Goal: Task Accomplishment & Management: Manage account settings

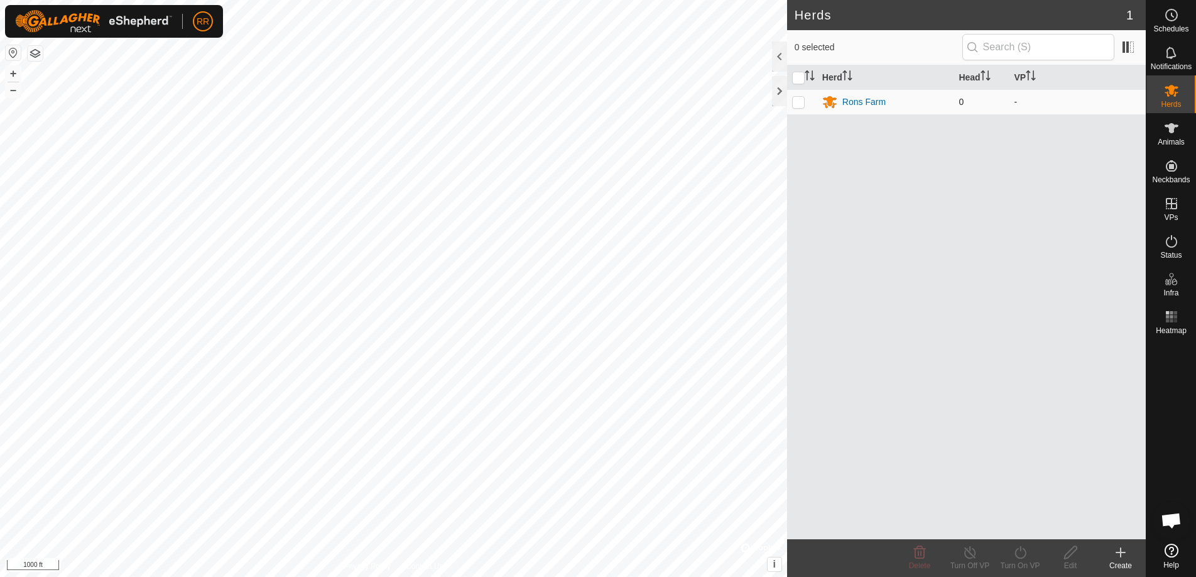
click at [800, 103] on p-checkbox at bounding box center [798, 102] width 13 height 10
checkbox input "true"
drag, startPoint x: 862, startPoint y: 98, endPoint x: 850, endPoint y: 102, distance: 13.1
click at [850, 102] on div "Rons Farm" at bounding box center [863, 101] width 43 height 13
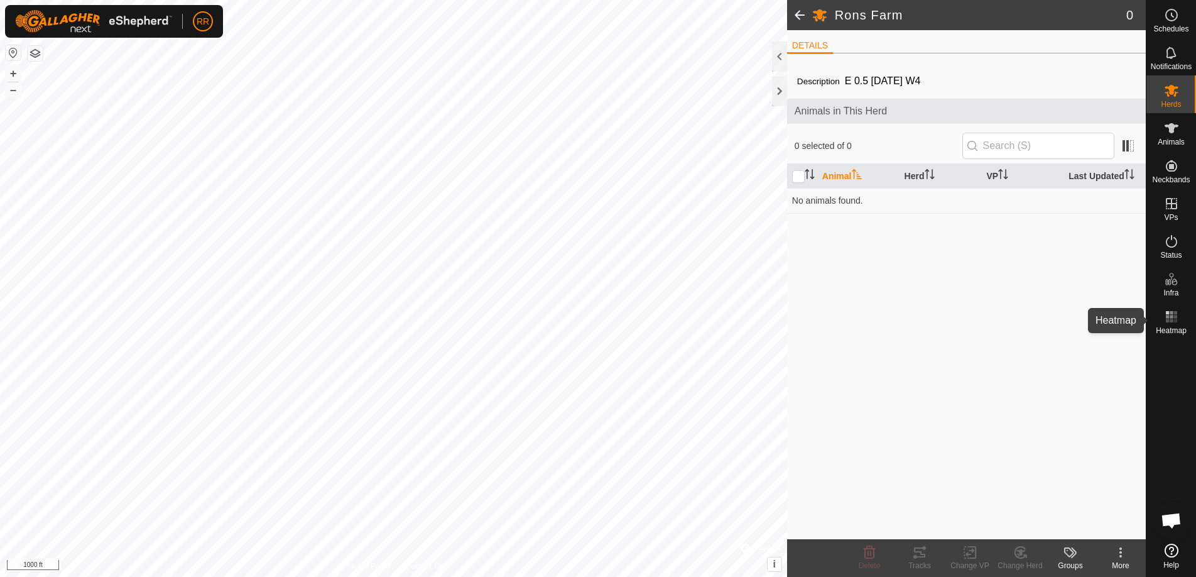
click at [1174, 318] on rect at bounding box center [1174, 316] width 3 height 3
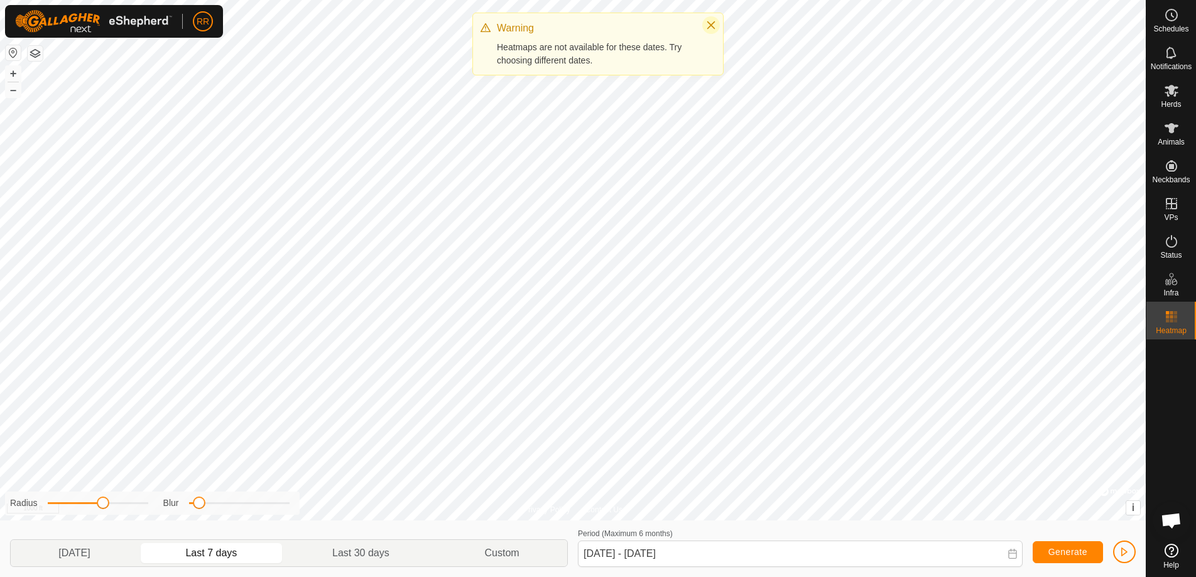
click at [715, 28] on icon "Close" at bounding box center [711, 25] width 10 height 10
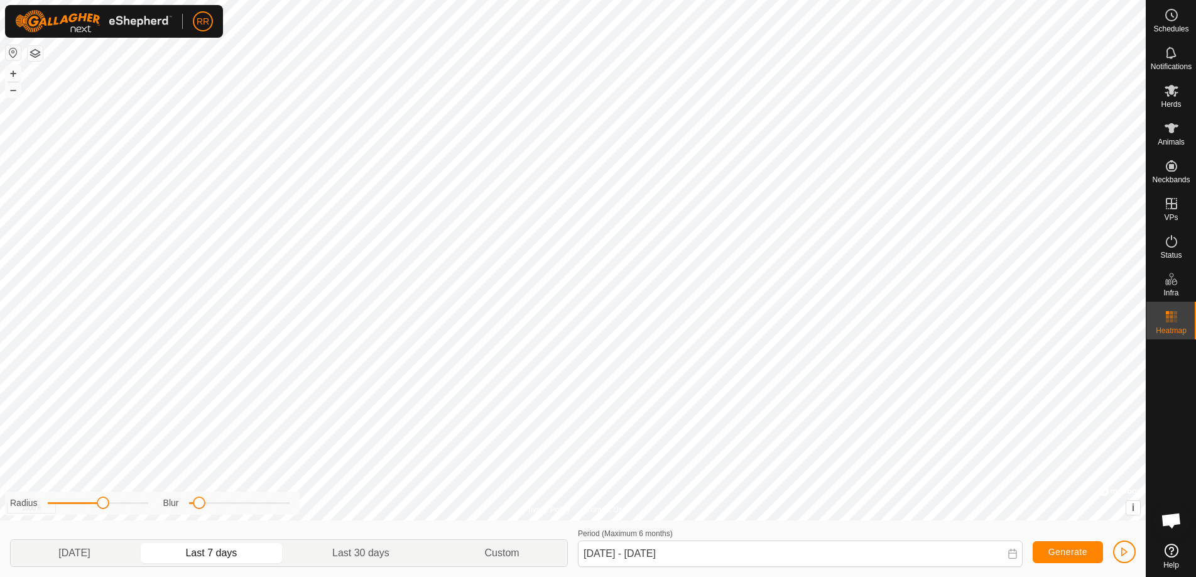
click at [33, 53] on button "button" at bounding box center [35, 53] width 15 height 15
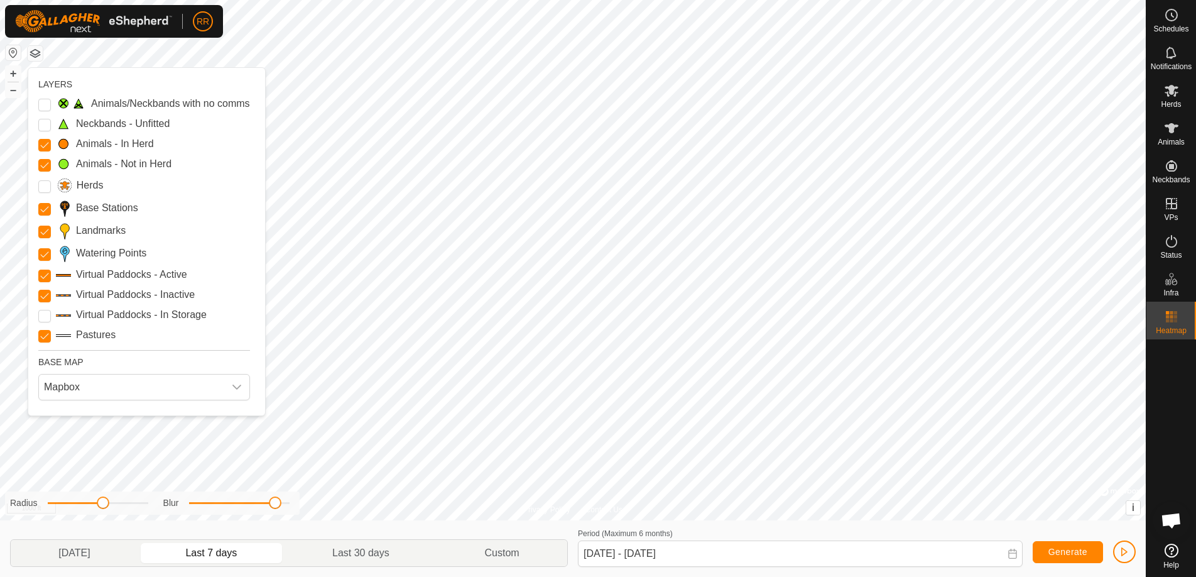
drag, startPoint x: 200, startPoint y: 504, endPoint x: 276, endPoint y: 503, distance: 76.6
click at [276, 503] on span at bounding box center [275, 502] width 13 height 13
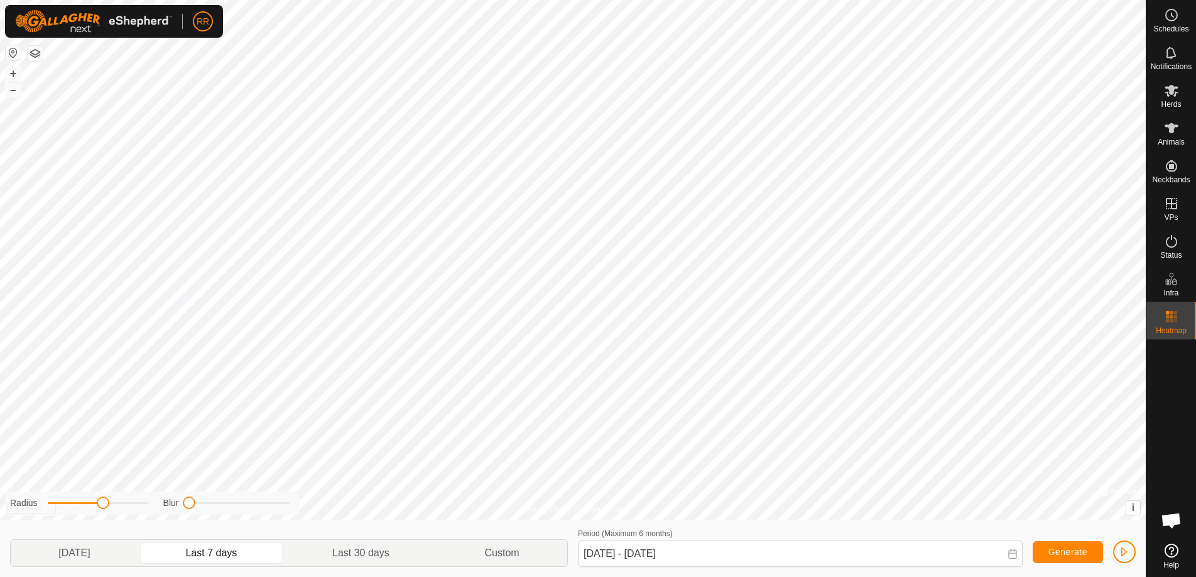
drag, startPoint x: 277, startPoint y: 503, endPoint x: 170, endPoint y: 506, distance: 106.8
click at [170, 506] on div "Blur" at bounding box center [226, 502] width 126 height 13
drag, startPoint x: 192, startPoint y: 505, endPoint x: 208, endPoint y: 506, distance: 15.7
click at [208, 506] on span at bounding box center [206, 502] width 13 height 13
click at [1050, 550] on span "Generate" at bounding box center [1067, 551] width 39 height 10
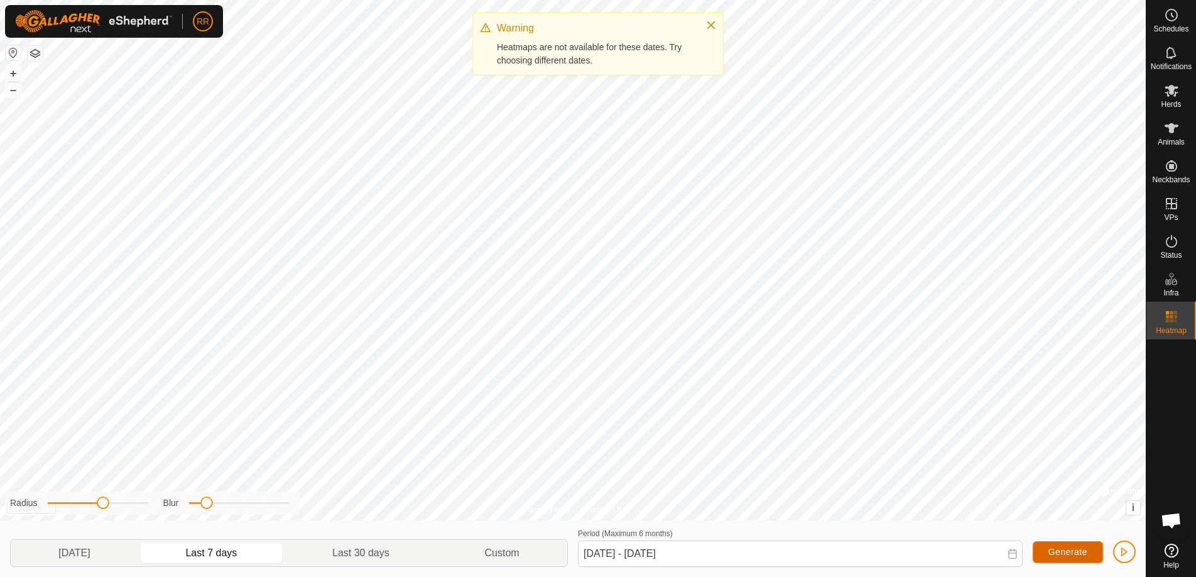
click at [1051, 550] on span "Generate" at bounding box center [1067, 551] width 39 height 10
click at [712, 28] on icon "Close" at bounding box center [711, 25] width 10 height 10
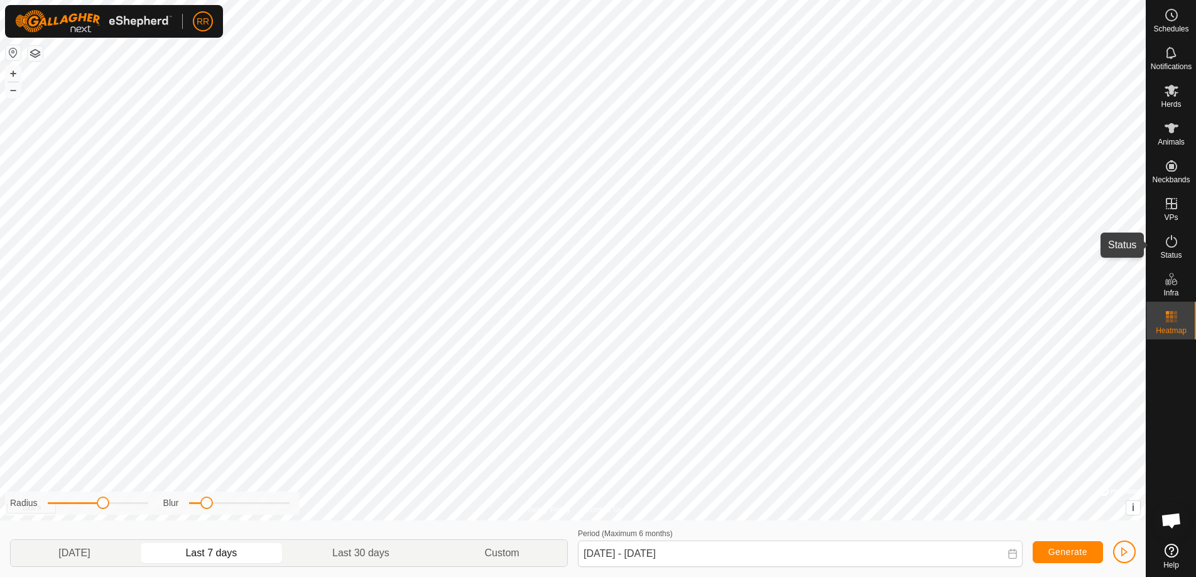
click at [1170, 242] on icon at bounding box center [1171, 241] width 15 height 15
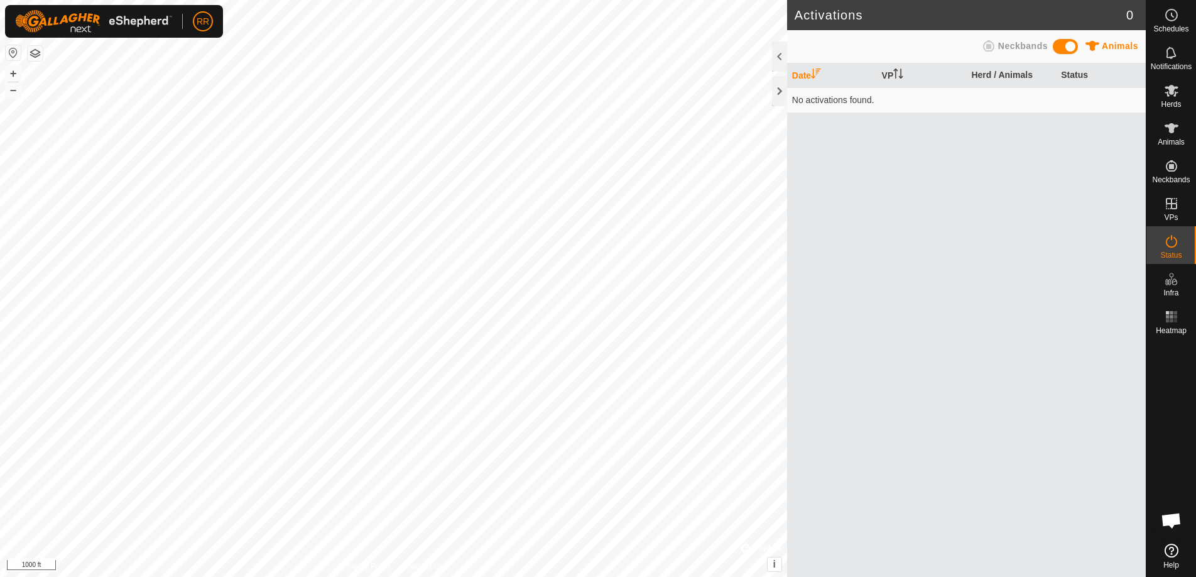
click at [1107, 46] on span "Animals" at bounding box center [1120, 46] width 36 height 10
click at [1065, 49] on span at bounding box center [1065, 46] width 25 height 15
click at [1185, 236] on div "Status" at bounding box center [1171, 245] width 50 height 38
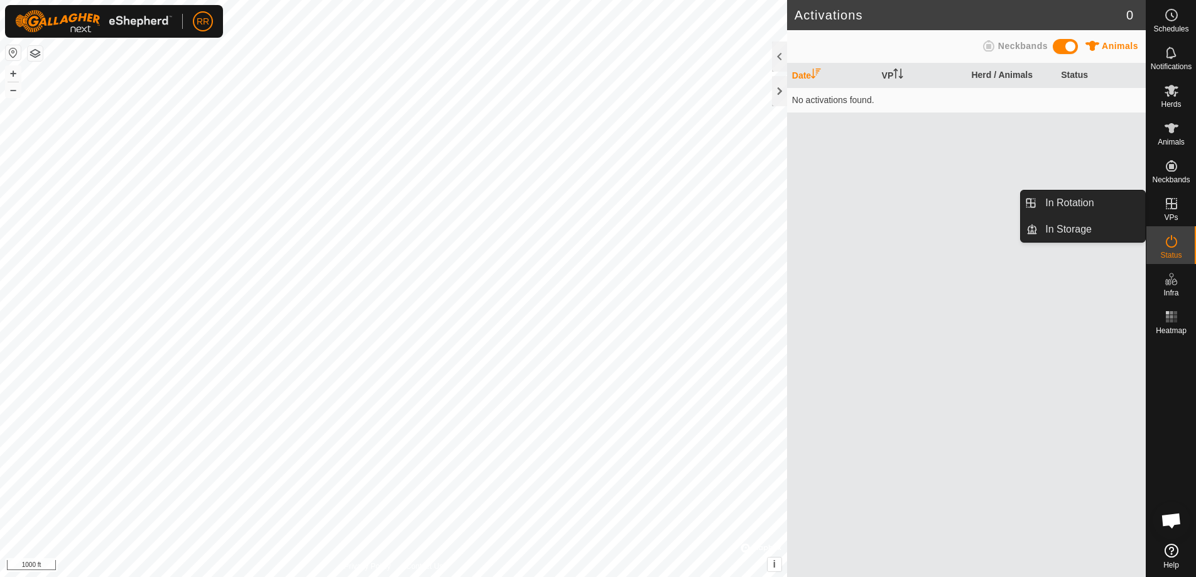
click at [1169, 209] on icon at bounding box center [1171, 203] width 15 height 15
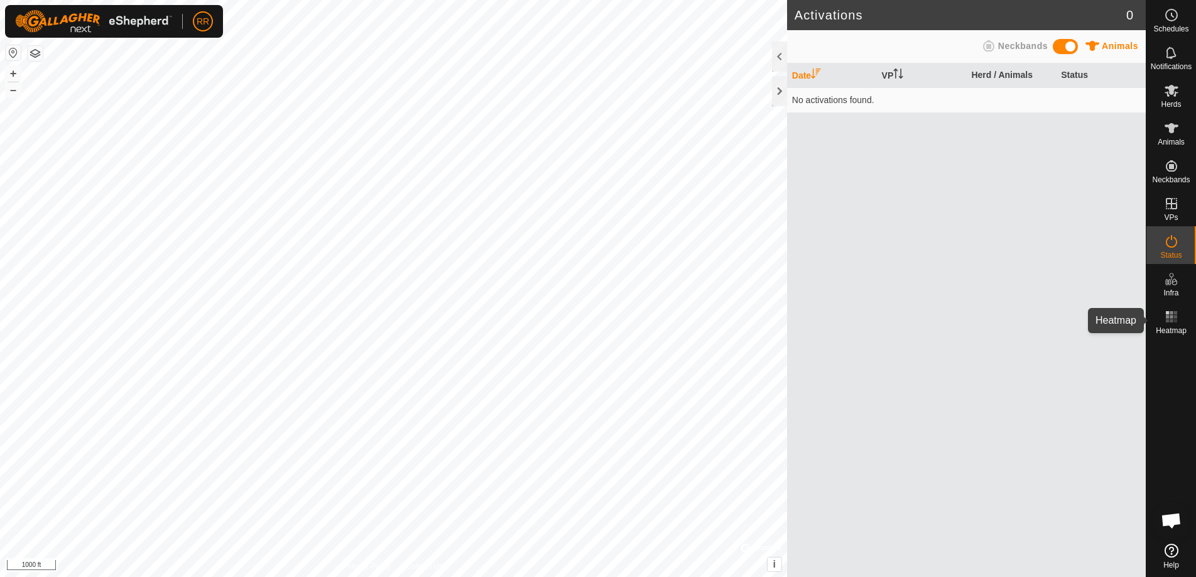
click at [1176, 318] on rect at bounding box center [1174, 316] width 3 height 3
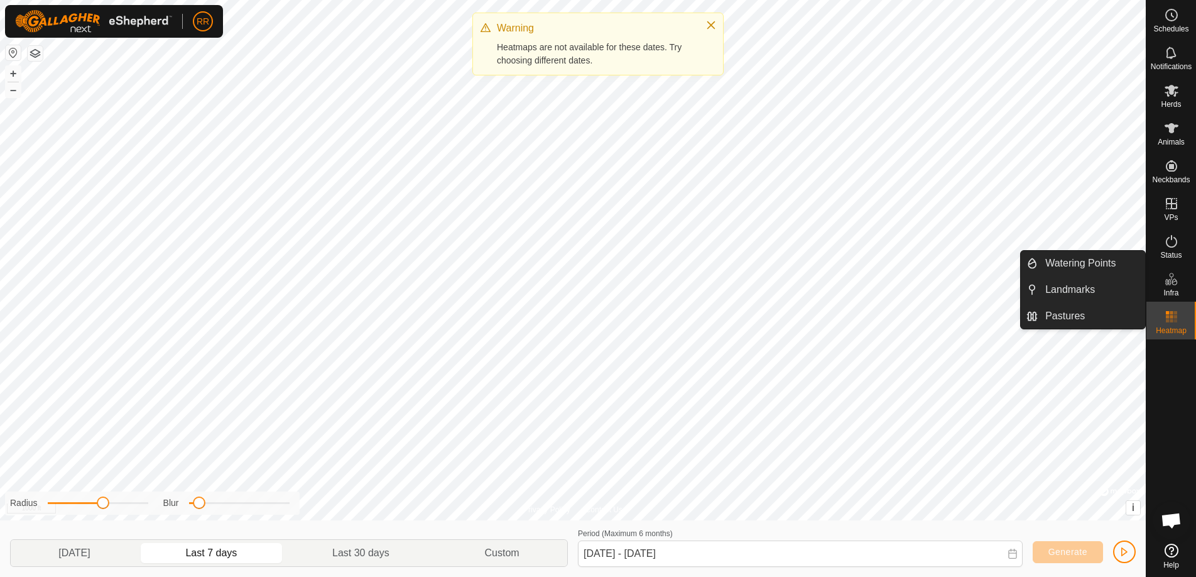
click at [1170, 284] on icon at bounding box center [1167, 282] width 6 height 6
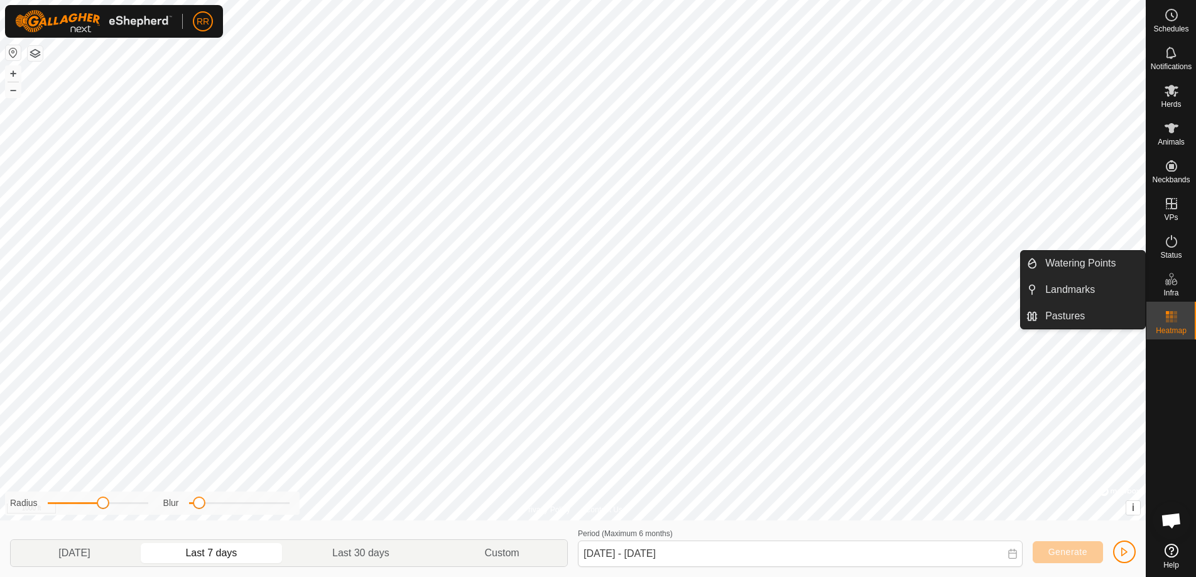
click at [1174, 281] on icon at bounding box center [1174, 281] width 6 height 7
click at [1169, 285] on icon at bounding box center [1171, 278] width 15 height 15
click at [1166, 278] on icon at bounding box center [1171, 278] width 15 height 15
click at [1078, 310] on link "Pastures" at bounding box center [1091, 315] width 107 height 25
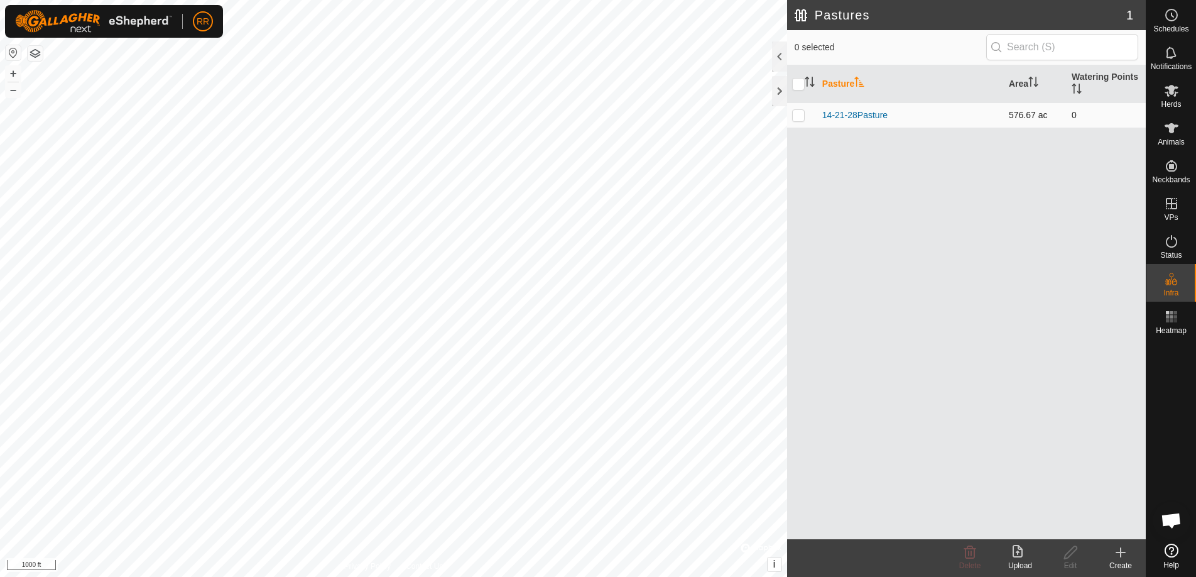
click at [800, 116] on p-checkbox at bounding box center [798, 115] width 13 height 10
checkbox input "true"
click at [1075, 90] on icon "Activate to sort" at bounding box center [1076, 89] width 10 height 10
click at [1034, 81] on icon "Activate to sort" at bounding box center [1033, 82] width 10 height 10
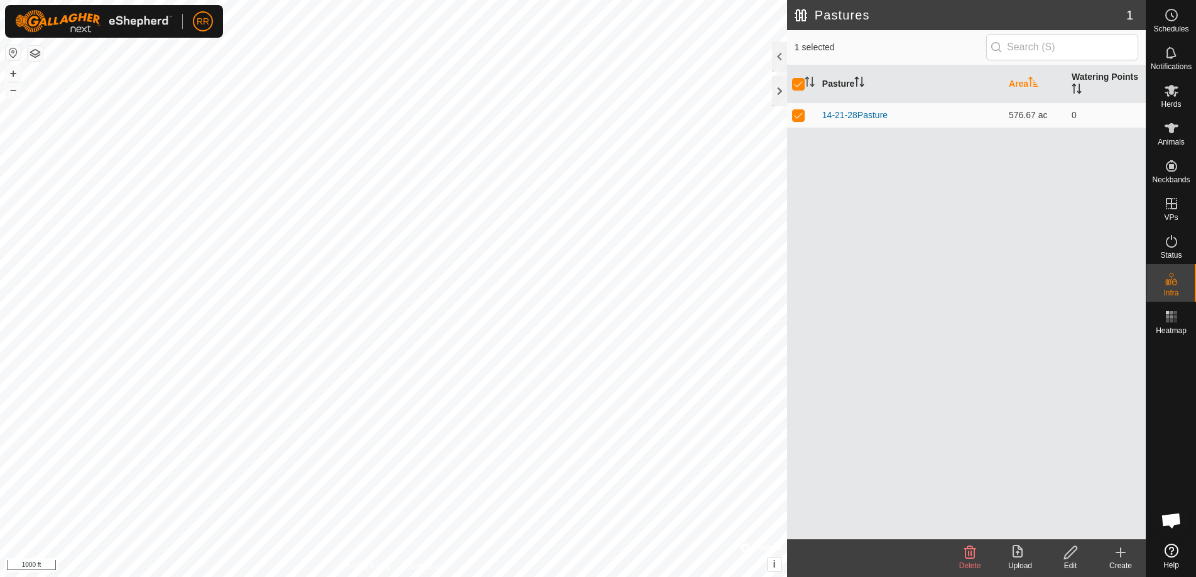
click at [862, 80] on icon "Activate to sort" at bounding box center [859, 82] width 10 height 10
click at [1078, 551] on edit-svg-icon at bounding box center [1070, 552] width 50 height 15
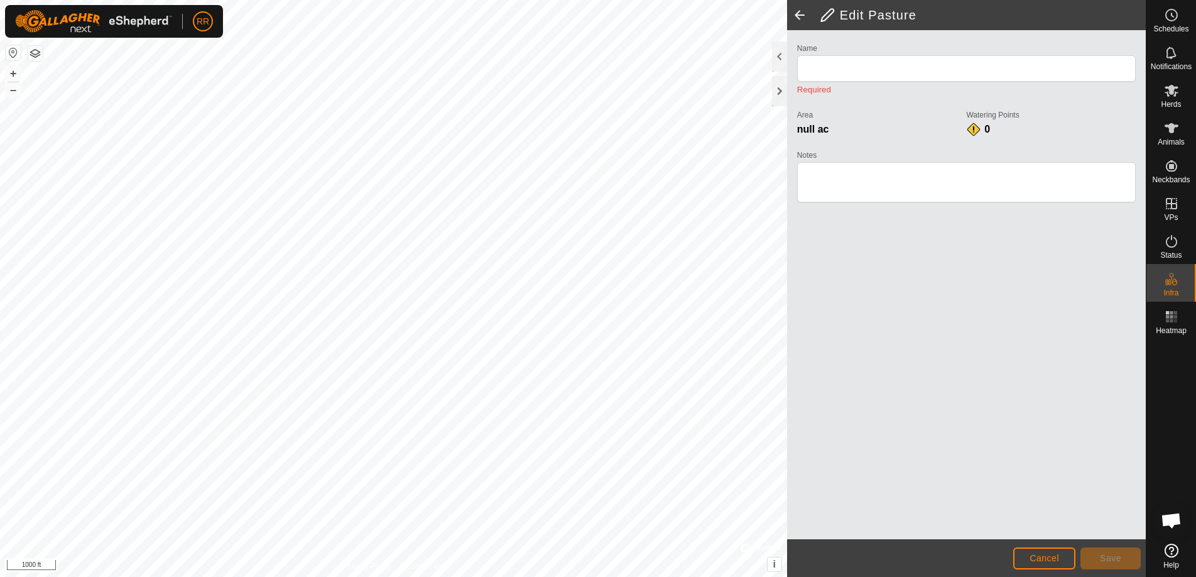
type input "14-21-28Pasture"
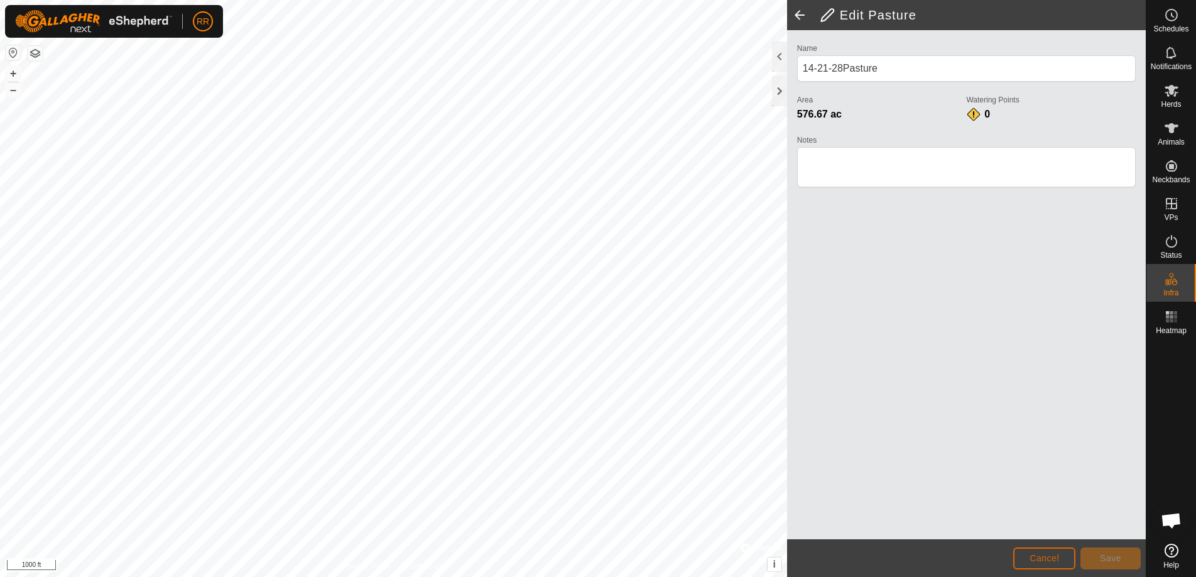
click at [1041, 557] on span "Cancel" at bounding box center [1044, 558] width 30 height 10
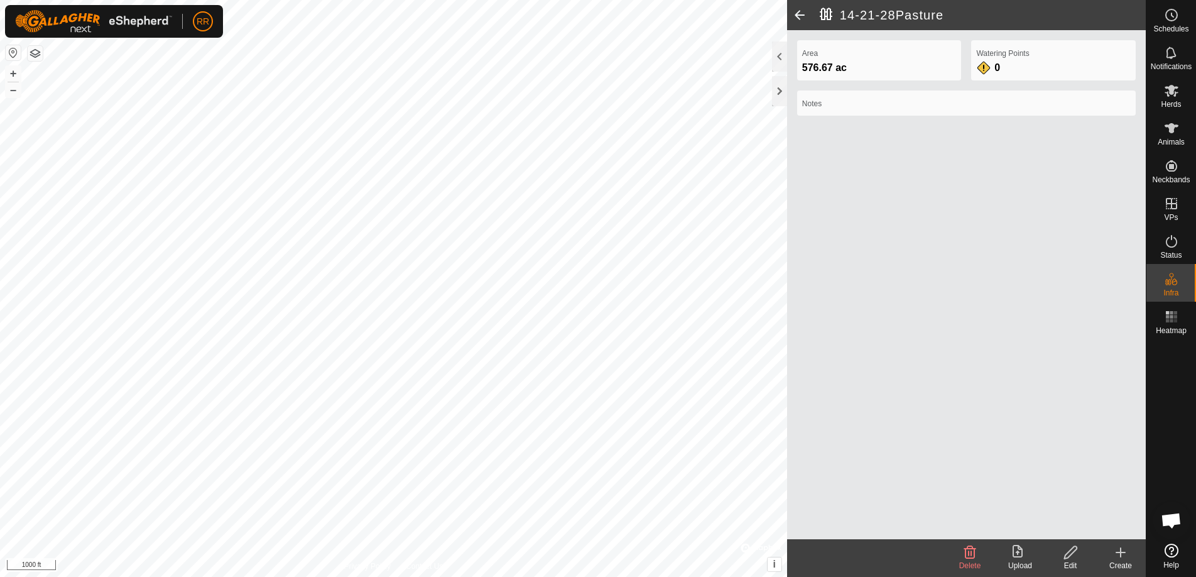
click at [1169, 519] on span "Open chat" at bounding box center [1171, 521] width 21 height 18
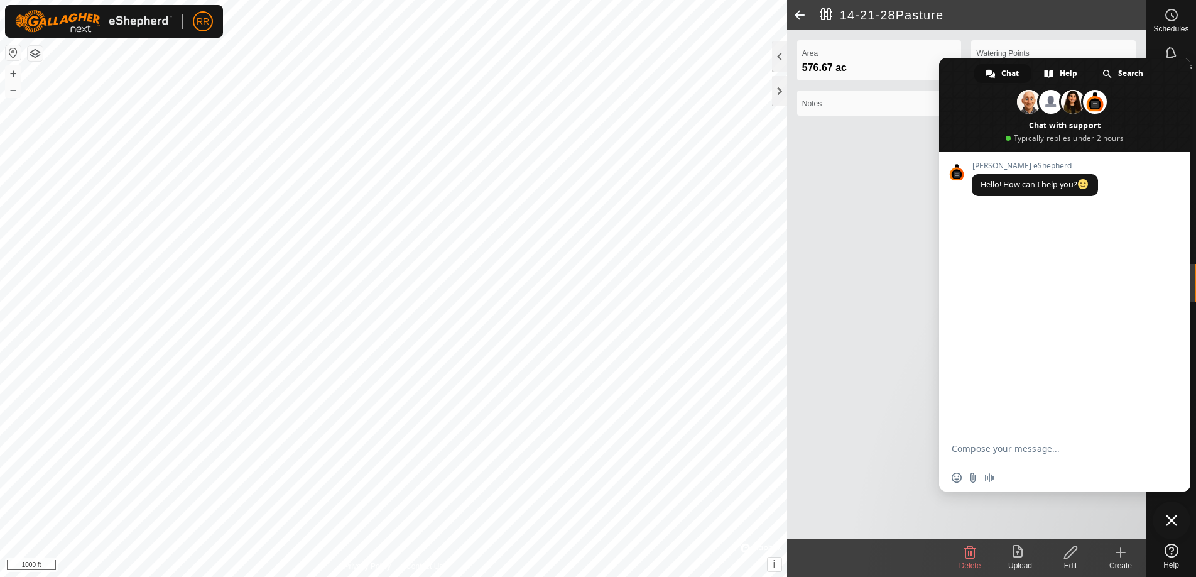
click at [898, 123] on div "Notes" at bounding box center [966, 107] width 349 height 35
click at [1171, 516] on span "Close chat" at bounding box center [1171, 519] width 11 height 11
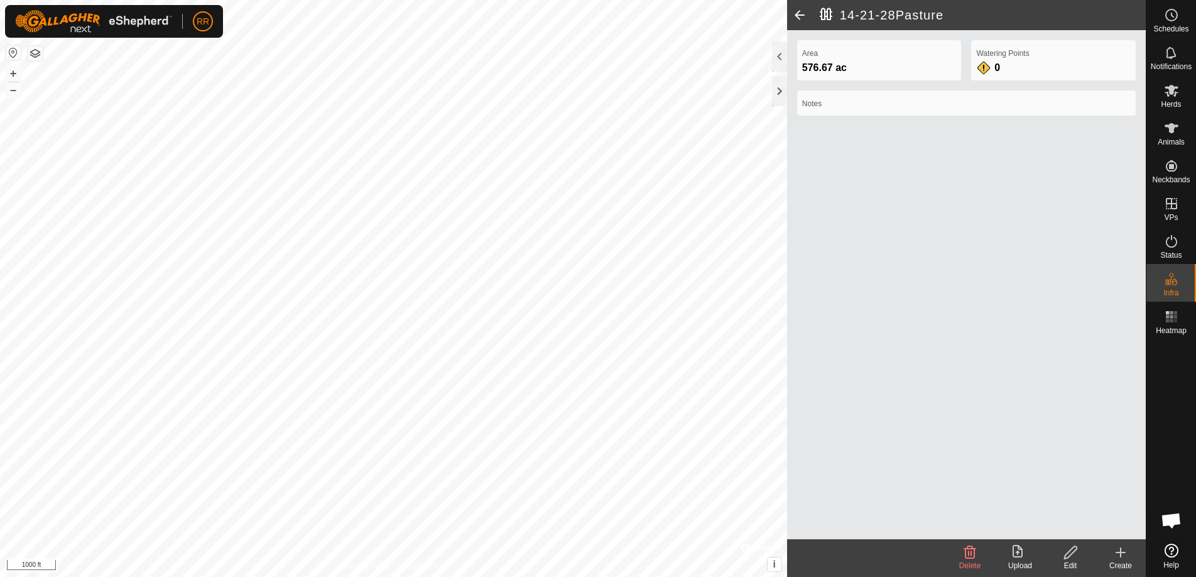
click at [803, 11] on span at bounding box center [799, 15] width 25 height 30
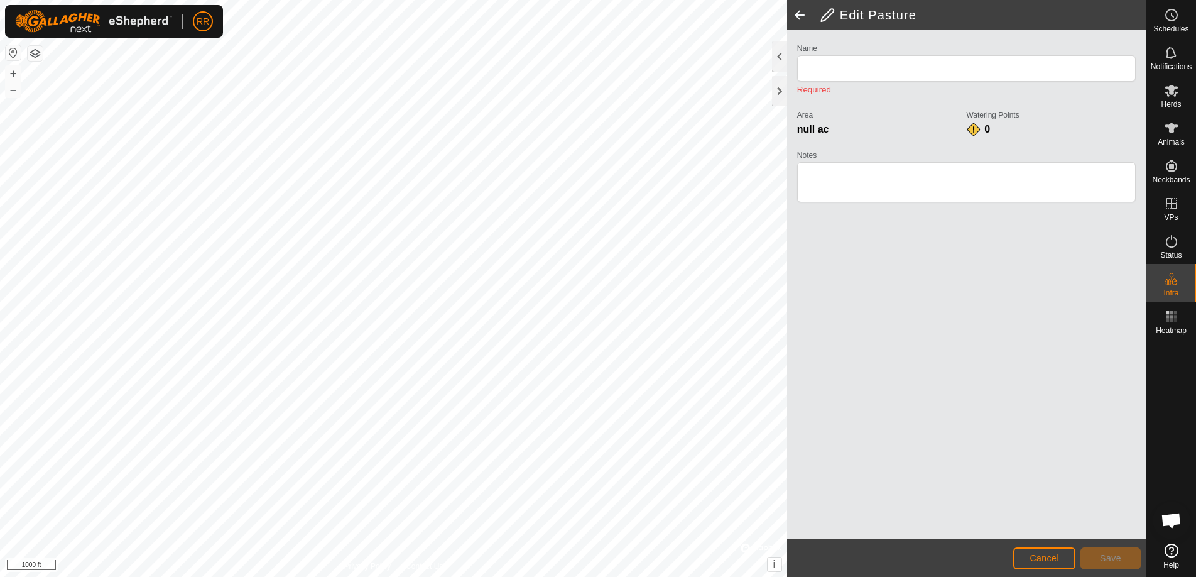
type input "14-21-28Pasture"
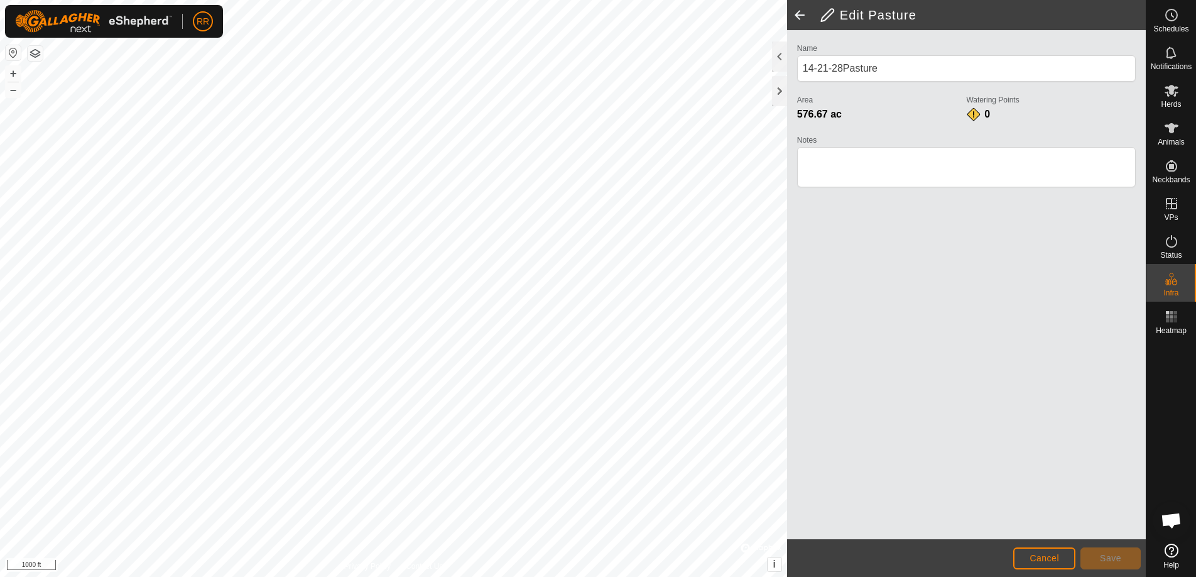
click at [801, 12] on span at bounding box center [799, 15] width 25 height 30
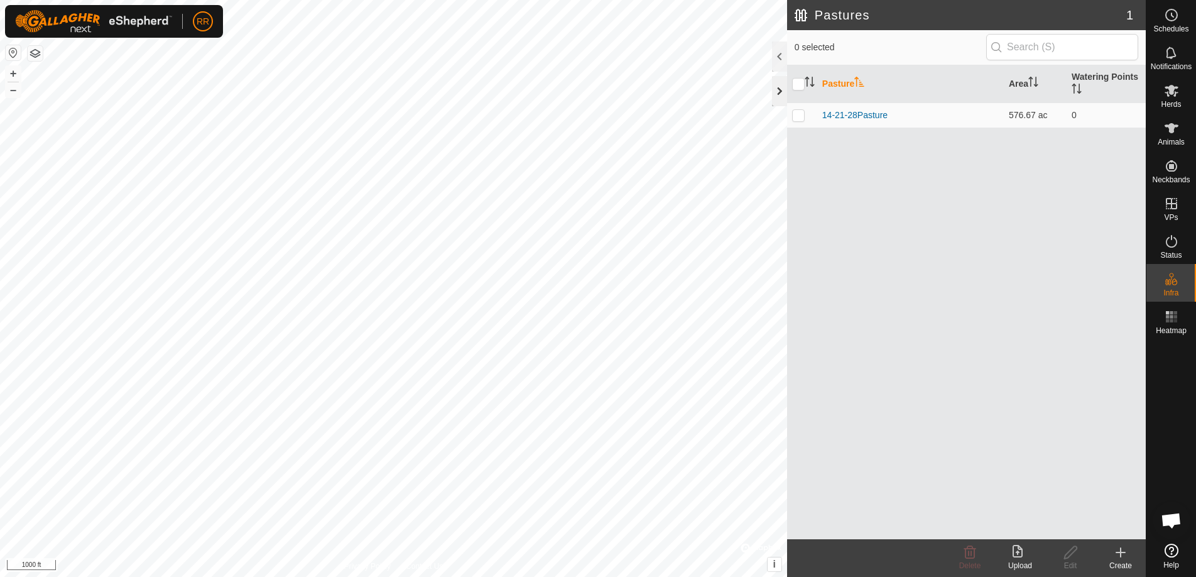
click at [786, 87] on div at bounding box center [779, 91] width 15 height 30
